Goal: Transaction & Acquisition: Purchase product/service

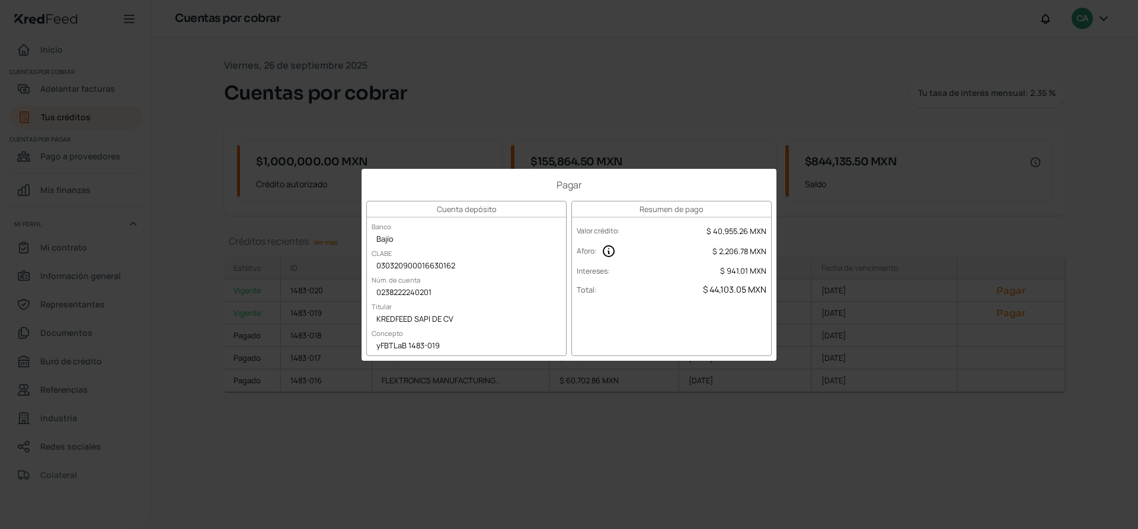
click at [596, 111] on div "Pagar Cuenta depósito Banco Bajío CLABE 030320900016630162 Núm. de cuenta 02382…" at bounding box center [569, 264] width 1138 height 529
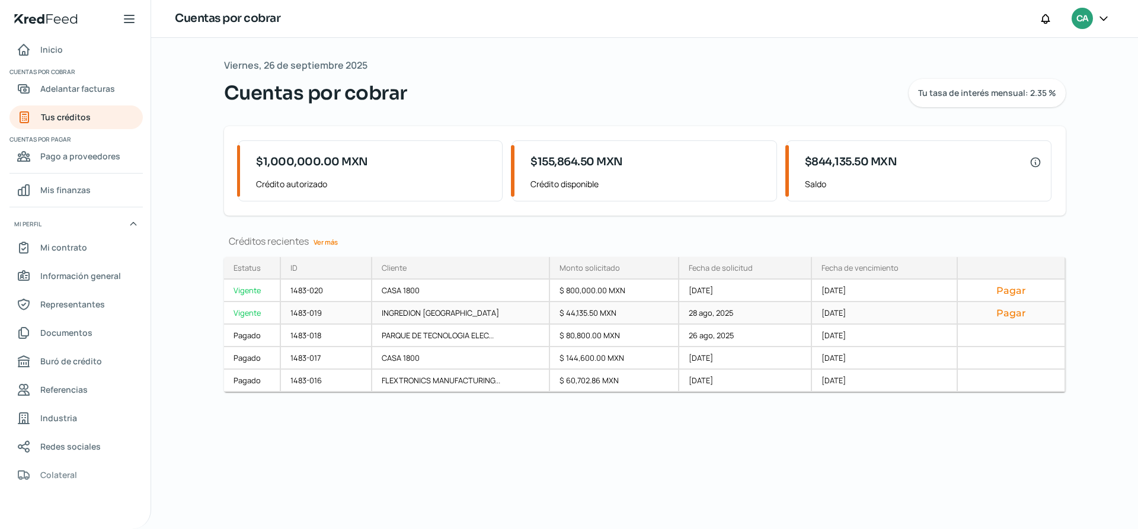
click at [247, 314] on div "Vigente" at bounding box center [252, 313] width 57 height 23
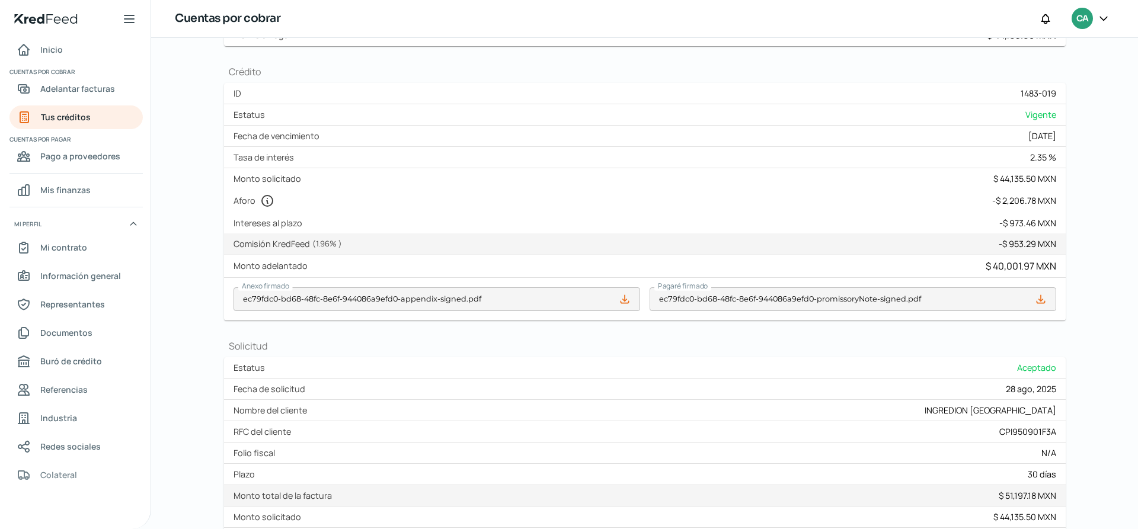
scroll to position [341, 0]
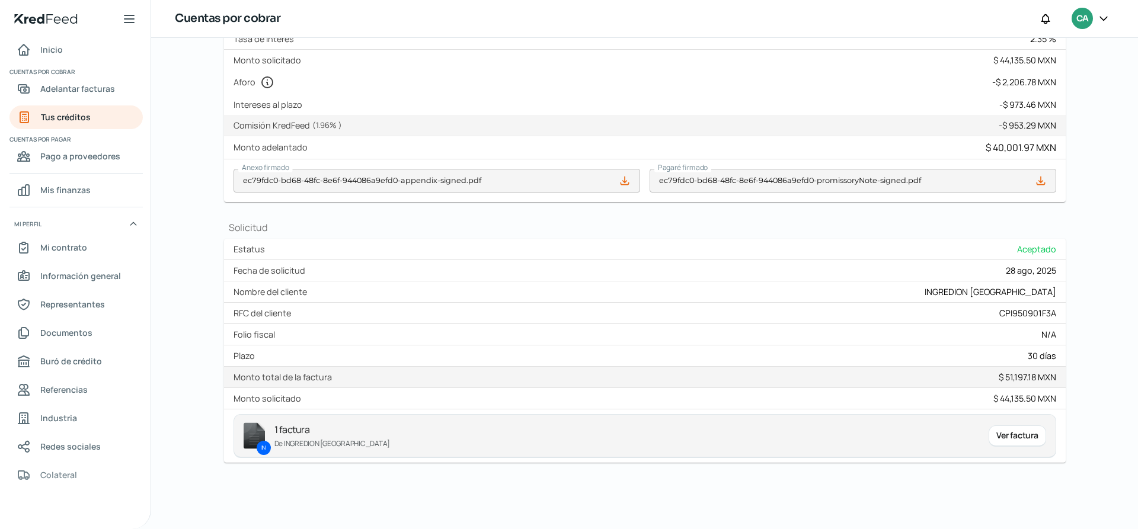
click at [1009, 439] on div "Ver factura" at bounding box center [1017, 436] width 57 height 21
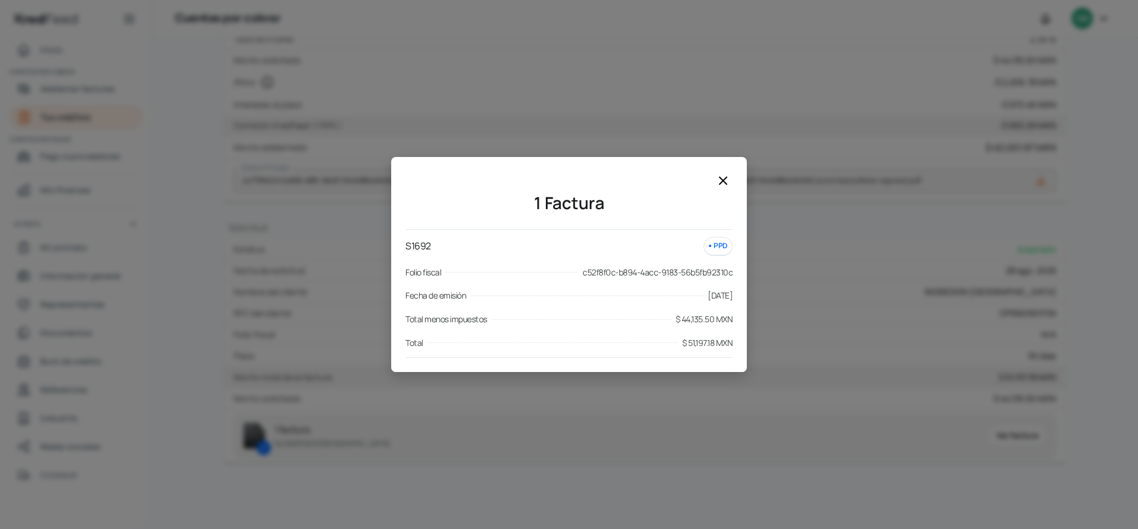
click at [724, 180] on icon at bounding box center [723, 180] width 7 height 7
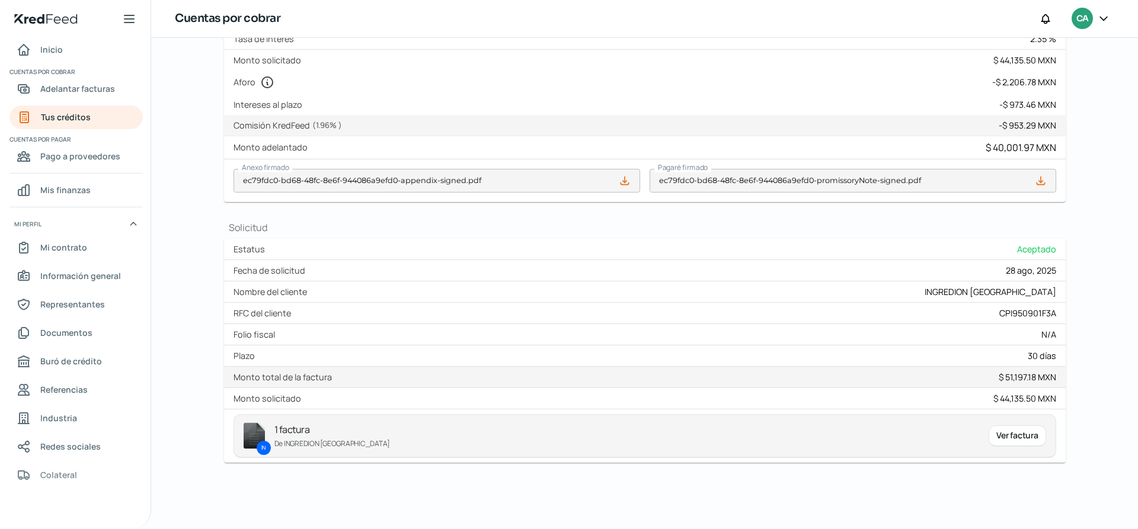
scroll to position [0, 0]
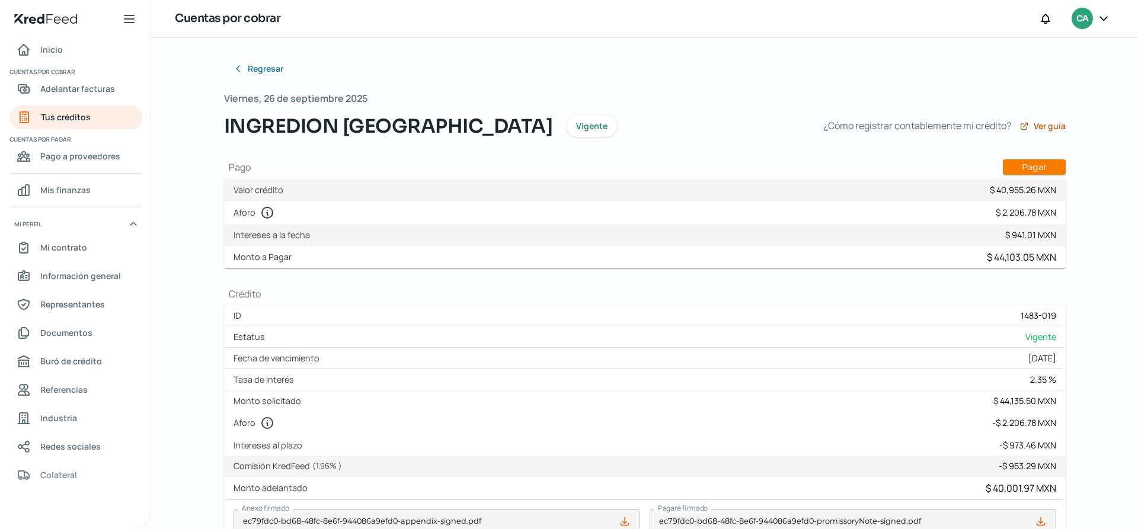
click at [1043, 156] on div "Regresar [DATE] INGREDION [GEOGRAPHIC_DATA] Vigente ¿Cómo registrar contablemen…" at bounding box center [645, 430] width 842 height 747
click at [1046, 165] on button "Pagar" at bounding box center [1034, 166] width 63 height 15
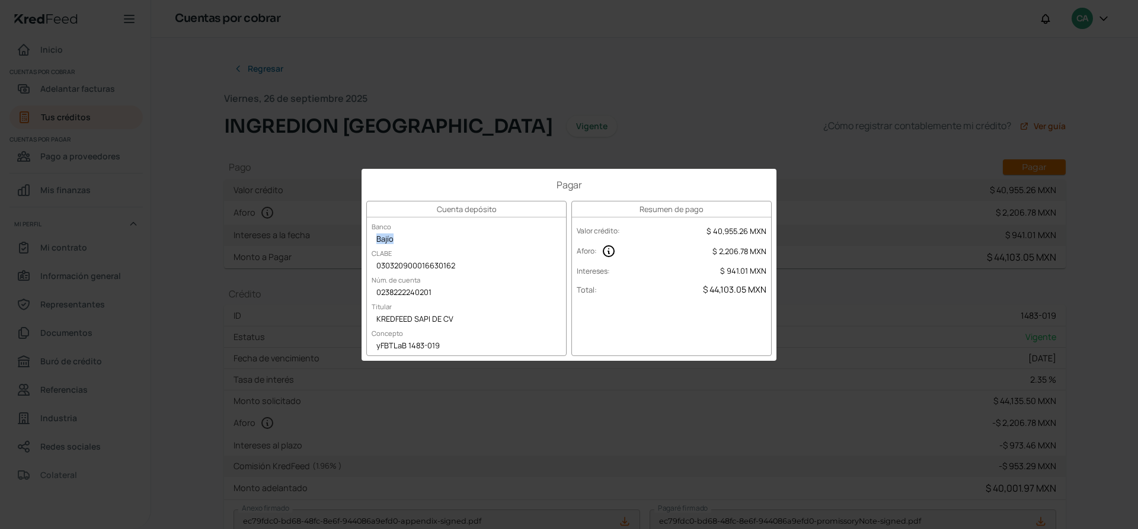
click at [519, 241] on div "Bajío" at bounding box center [466, 240] width 199 height 18
click at [505, 241] on div "Bajío" at bounding box center [466, 240] width 199 height 18
click at [794, 330] on div "Pagar Cuenta depósito Banco Bajío CLABE 030320900016630162 Núm. de cuenta 02382…" at bounding box center [569, 264] width 1138 height 529
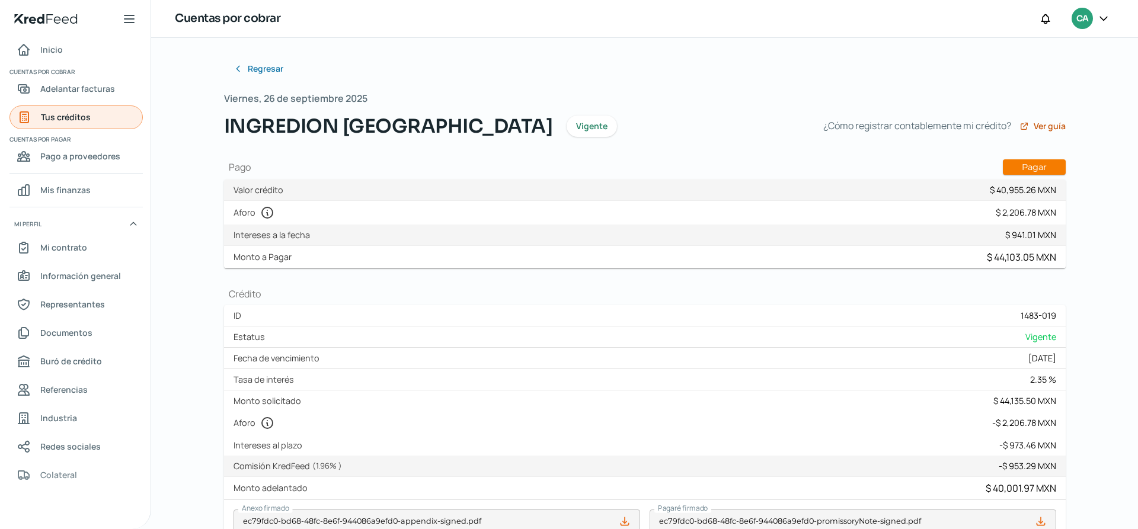
click at [48, 116] on span "Tus créditos" at bounding box center [66, 117] width 50 height 15
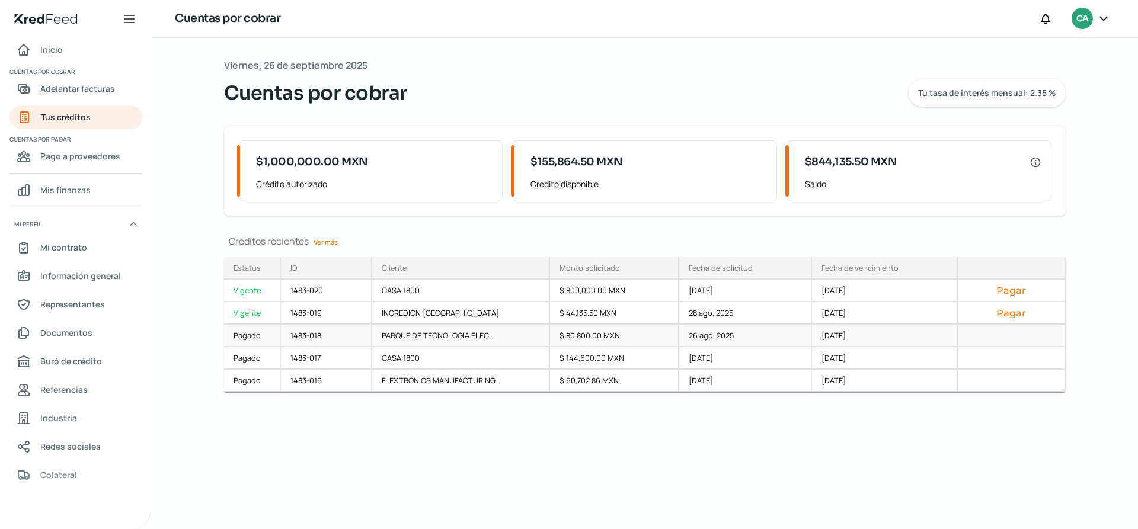
click at [587, 334] on div "$ 80,800.00 MXN" at bounding box center [614, 336] width 129 height 23
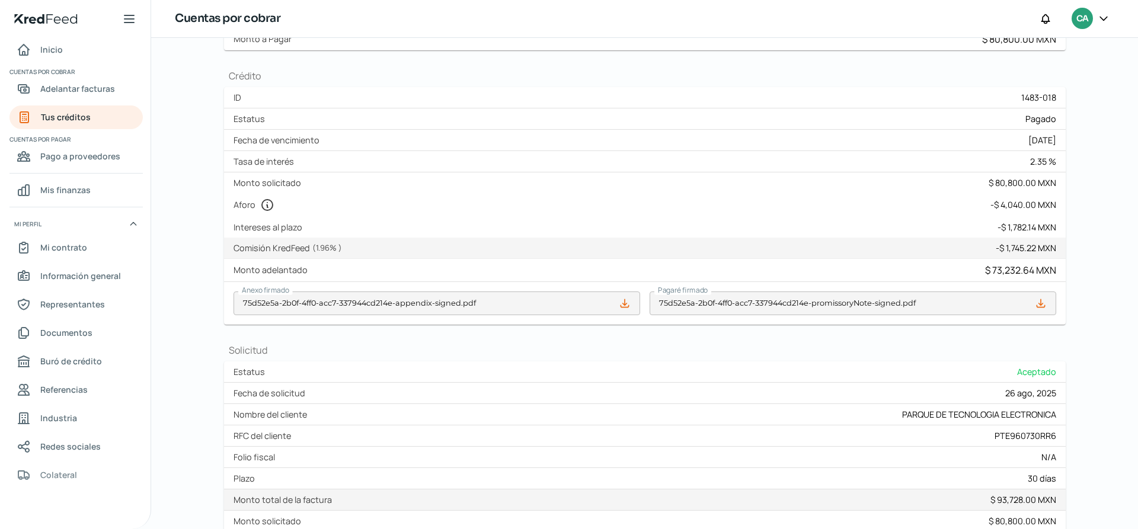
scroll to position [360, 0]
